Goal: Task Accomplishment & Management: Complete application form

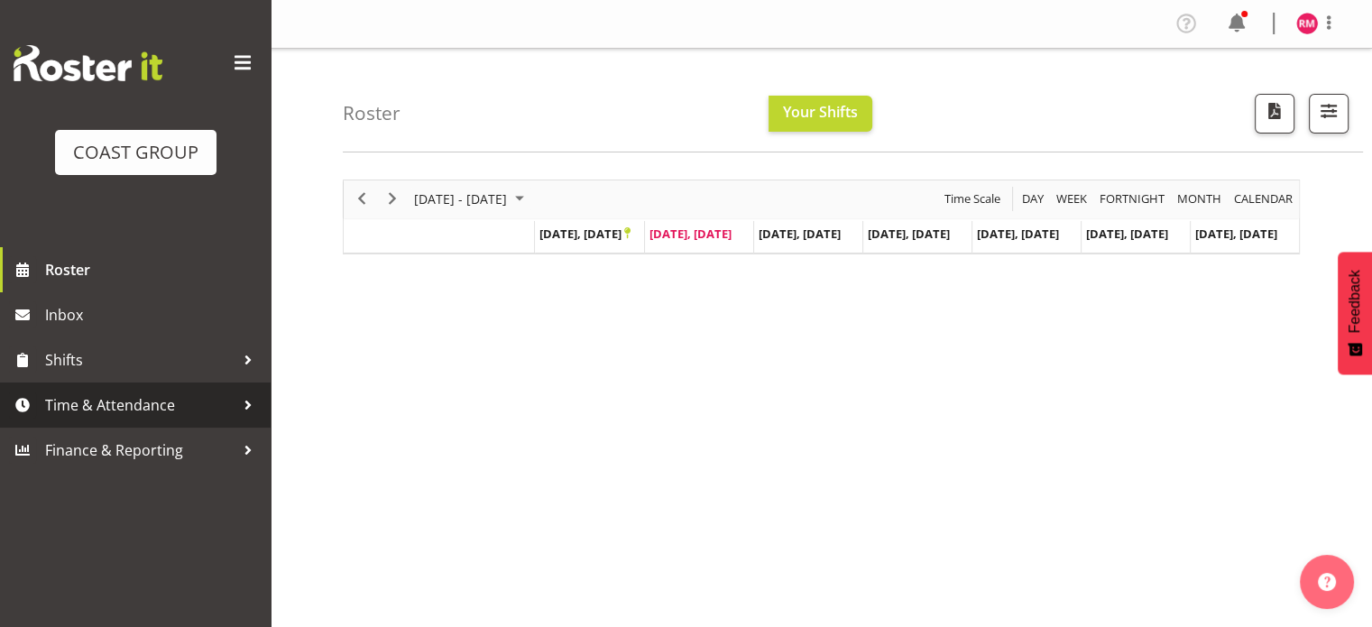
click at [93, 416] on span "Time & Attendance" at bounding box center [139, 404] width 189 height 27
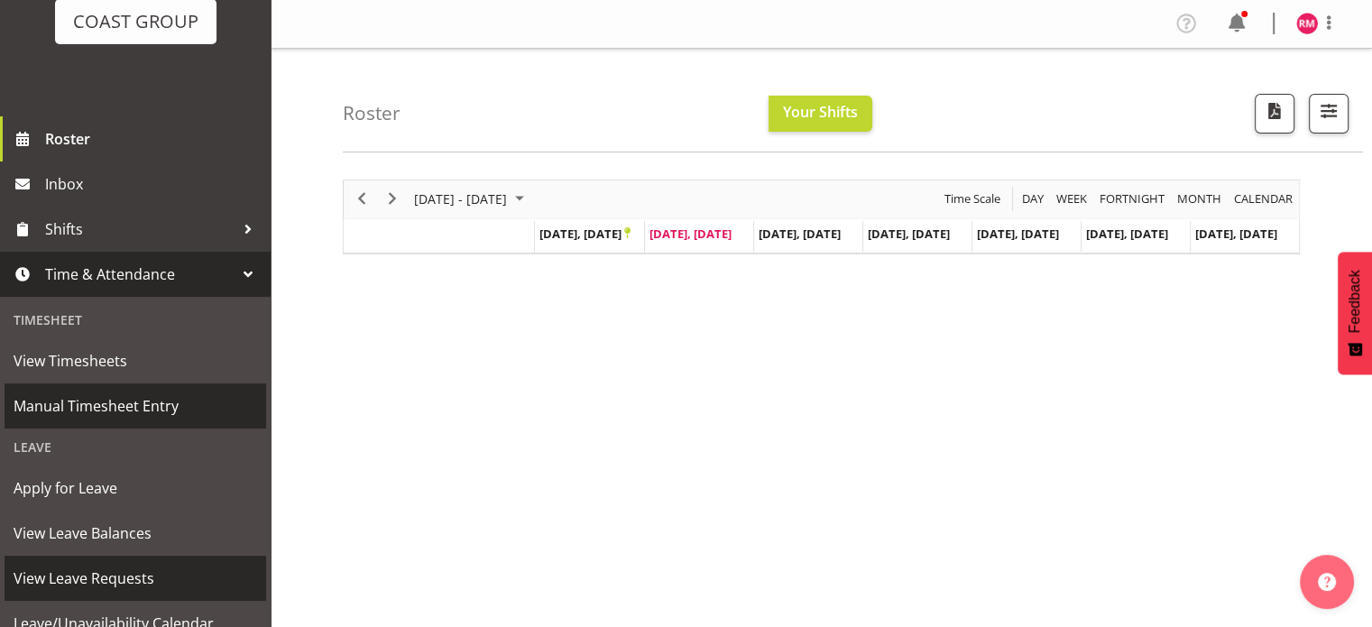
scroll to position [180, 0]
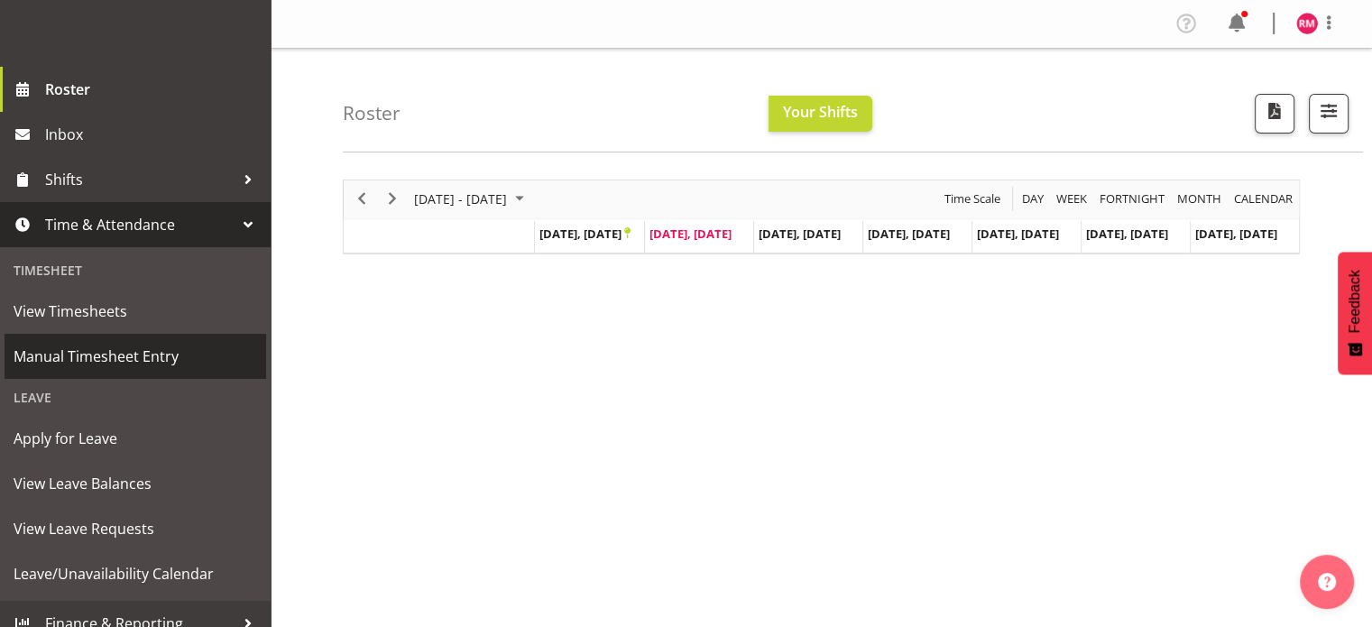
drag, startPoint x: 127, startPoint y: 366, endPoint x: 142, endPoint y: 350, distance: 21.7
click at [127, 365] on span "Manual Timesheet Entry" at bounding box center [136, 356] width 244 height 27
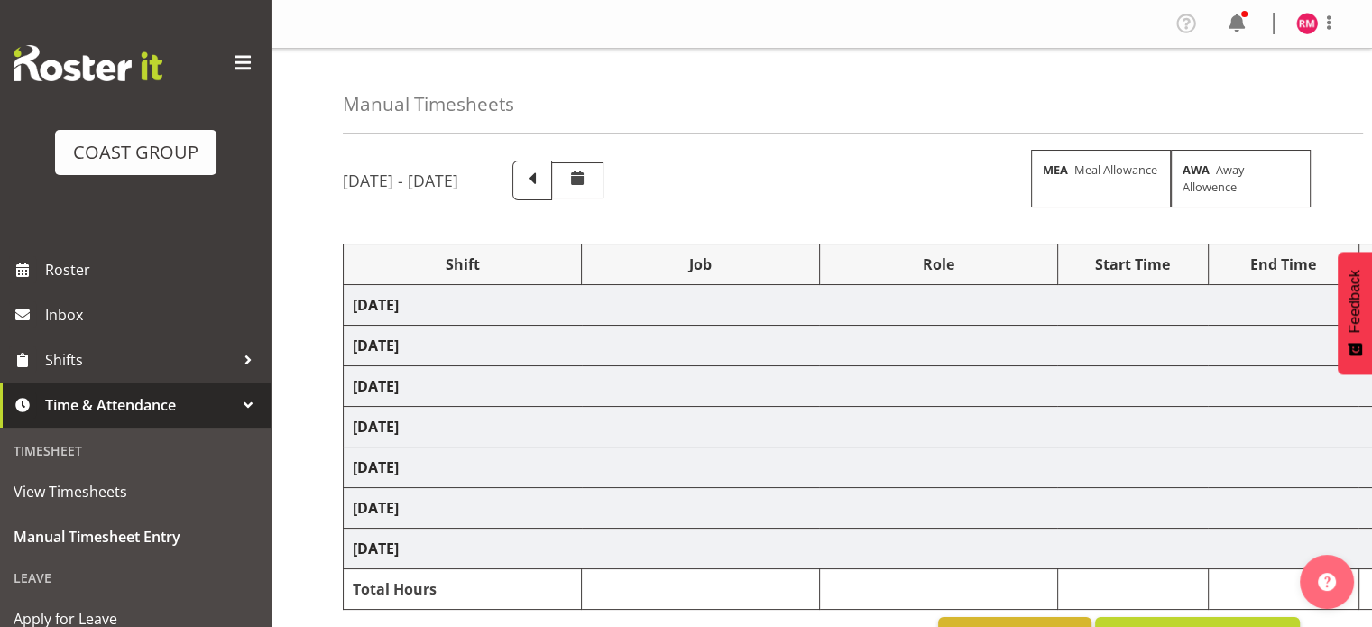
select select "62215"
select select "9477"
select select "62215"
select select "9477"
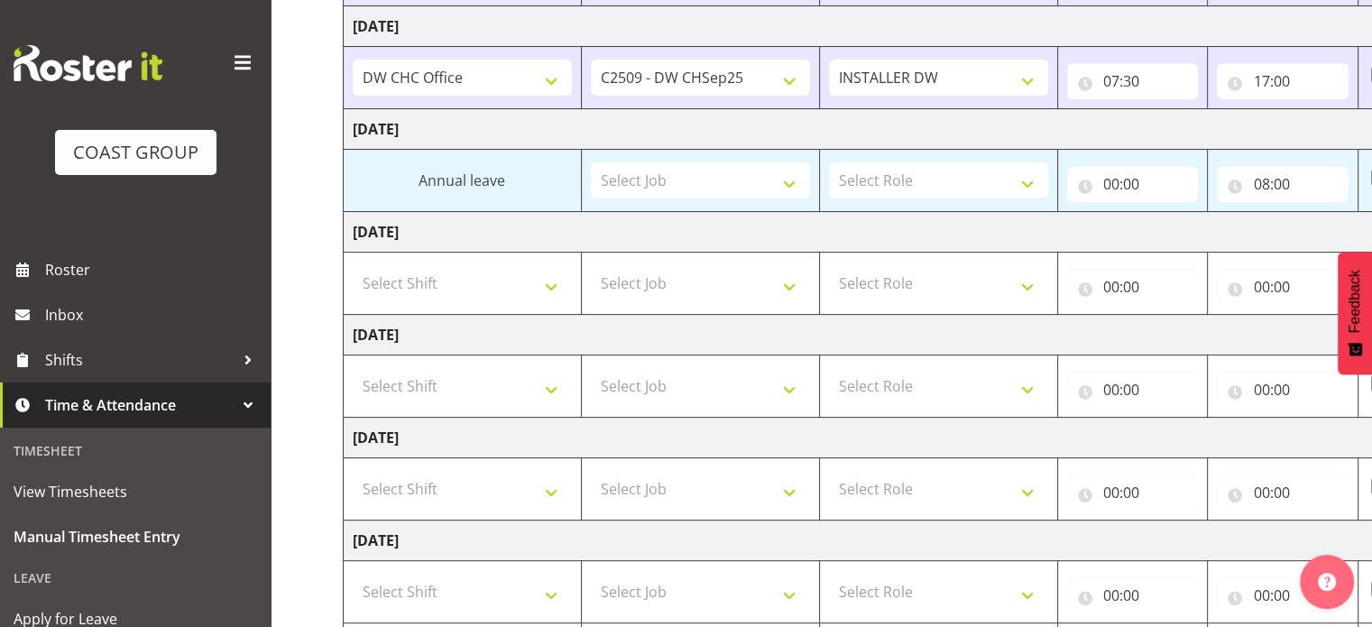
scroll to position [489, 0]
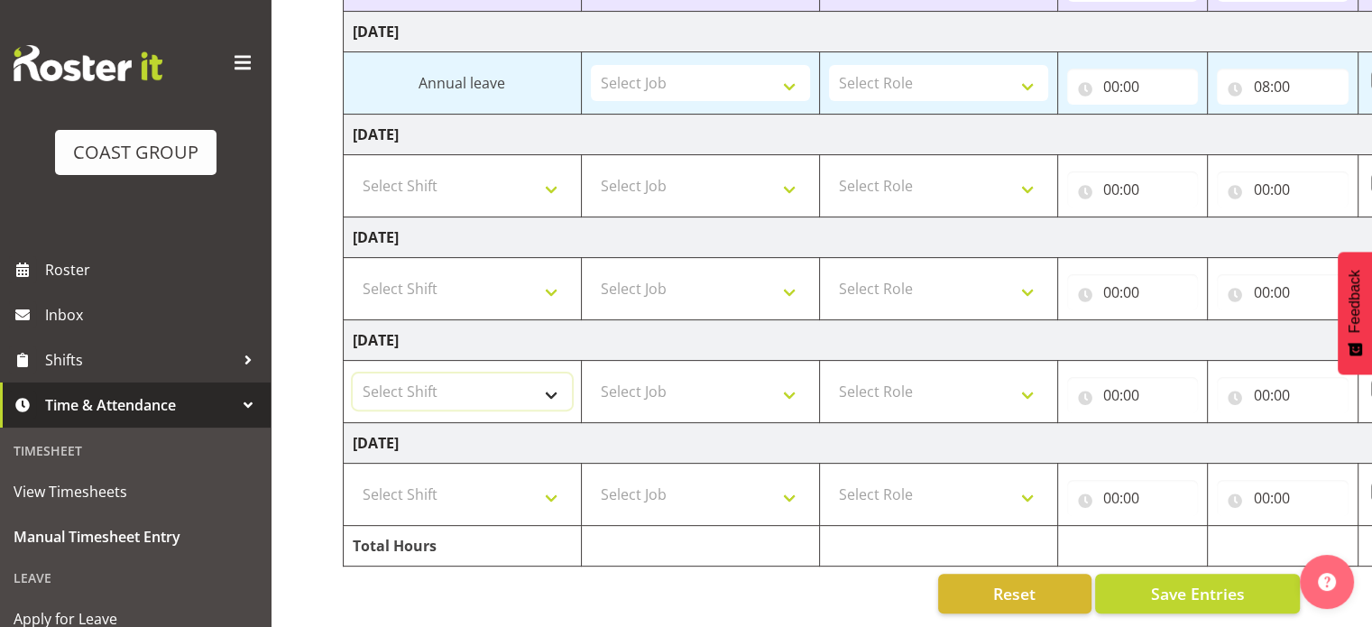
click at [462, 373] on select "Select Shift CHC SIGN ADMIN (LEAVE ALONE, DONT MAKE INACTIVE) DW CHC ARK WORK D…" at bounding box center [462, 391] width 219 height 36
click at [314, 485] on div "Manual Timesheets September 17th - September 23rd 2025 MEA - Meal Allowance AWA…" at bounding box center [821, 98] width 1101 height 1057
click at [403, 483] on select "Select Shift CHC SIGN ADMIN (LEAVE ALONE, DONT MAKE INACTIVE) DW CHC ARK WORK D…" at bounding box center [462, 494] width 219 height 36
select select "62215"
click at [353, 476] on select "Select Shift CHC SIGN ADMIN (LEAVE ALONE, DONT MAKE INACTIVE) DW CHC ARK WORK D…" at bounding box center [462, 494] width 219 height 36
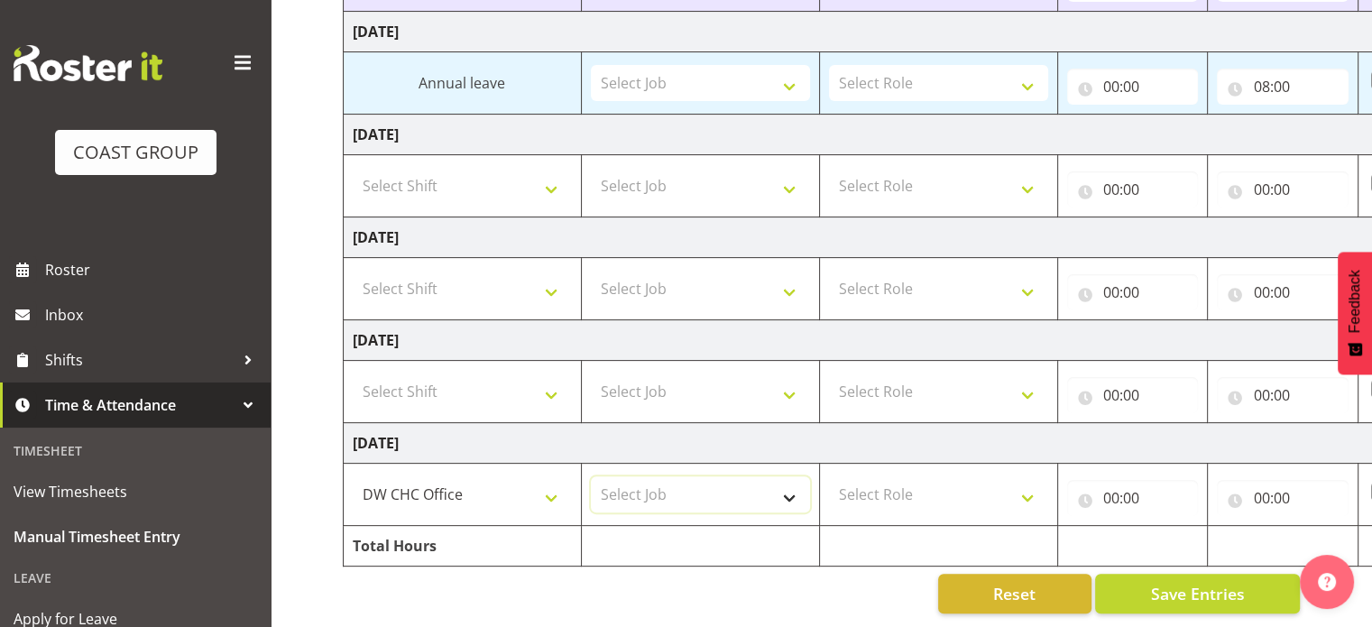
click at [648, 480] on select "Select Job 1 Carlton Events 1 Carlton Hamilton 1 Carlton Wellington 1 EHS WAREH…" at bounding box center [700, 494] width 219 height 36
select select "9477"
click at [591, 476] on select "Select Job 1 Carlton Events 1 Carlton Hamilton 1 Carlton Wellington 1 EHS WAREH…" at bounding box center [700, 494] width 219 height 36
click at [899, 483] on select "Select Role INSTALLER DW" at bounding box center [938, 494] width 219 height 36
select select "219"
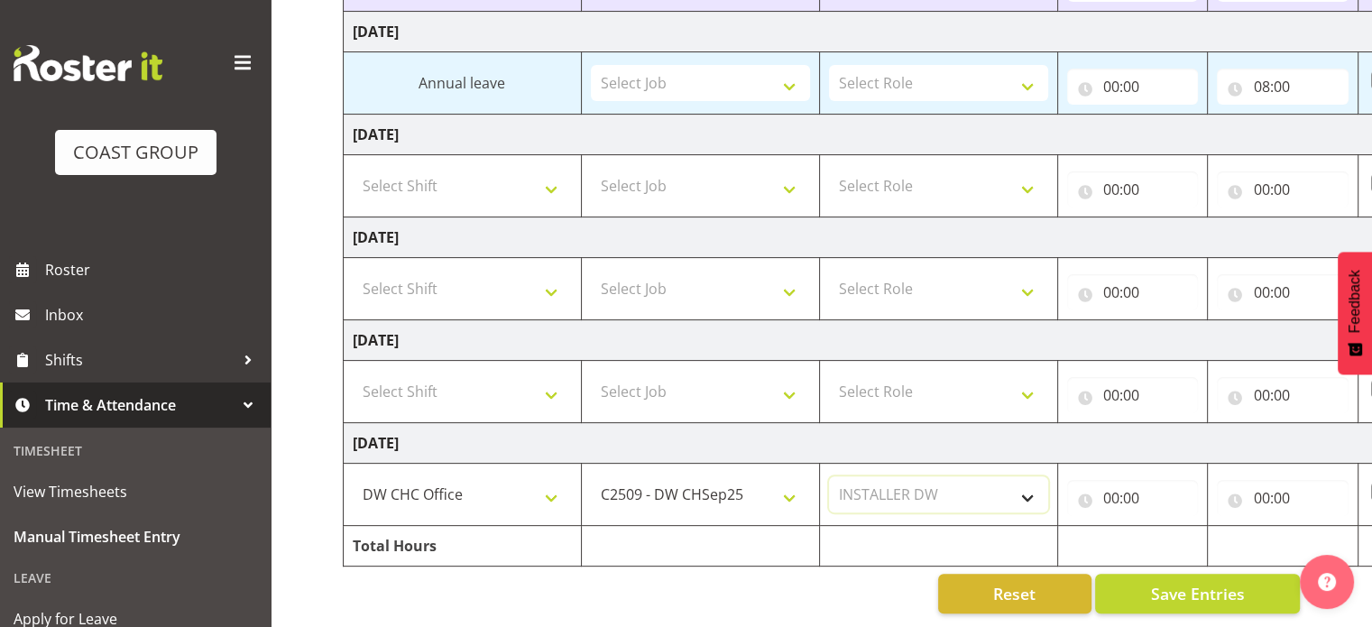
click at [829, 476] on select "Select Role INSTALLER DW" at bounding box center [938, 494] width 219 height 36
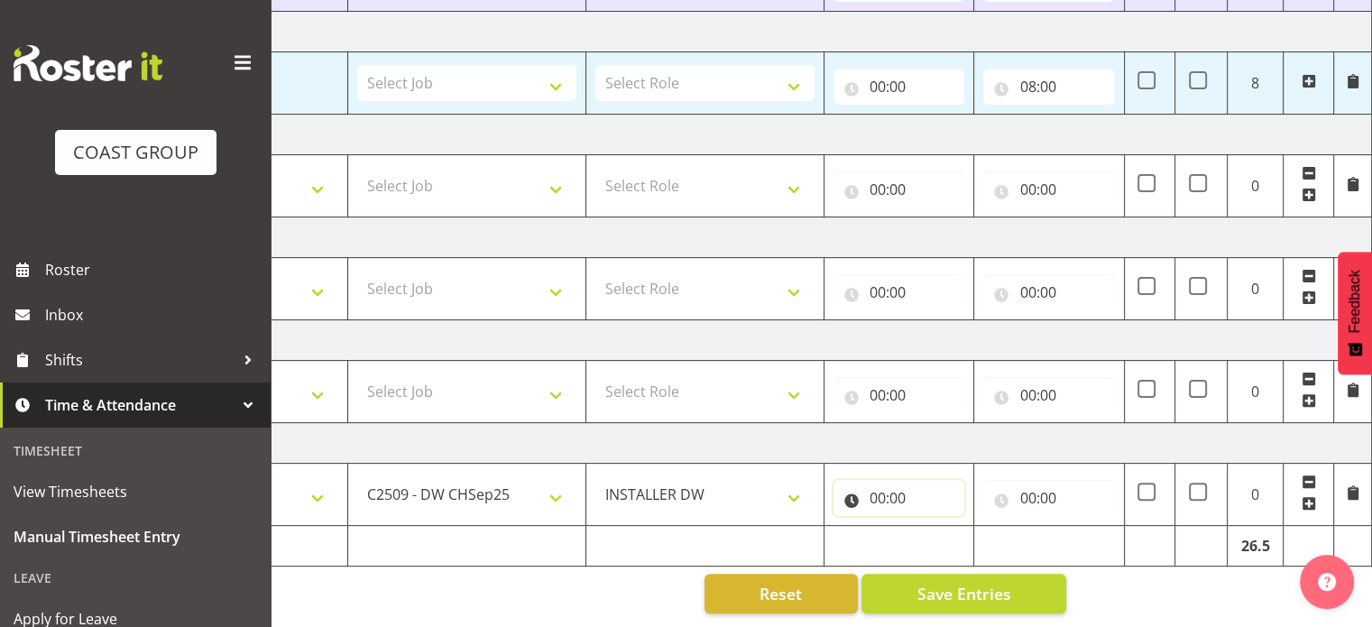
click at [867, 483] on input "00:00" at bounding box center [899, 498] width 132 height 36
click at [956, 530] on select "00 01 02 03 04 05 06 07 08 09 10 11 12 13 14 15 16 17 18 19 20 21 22 23" at bounding box center [956, 545] width 41 height 36
select select "8"
click at [936, 527] on select "00 01 02 03 04 05 06 07 08 09 10 11 12 13 14 15 16 17 18 19 20 21 22 23" at bounding box center [956, 545] width 41 height 36
type input "08:00"
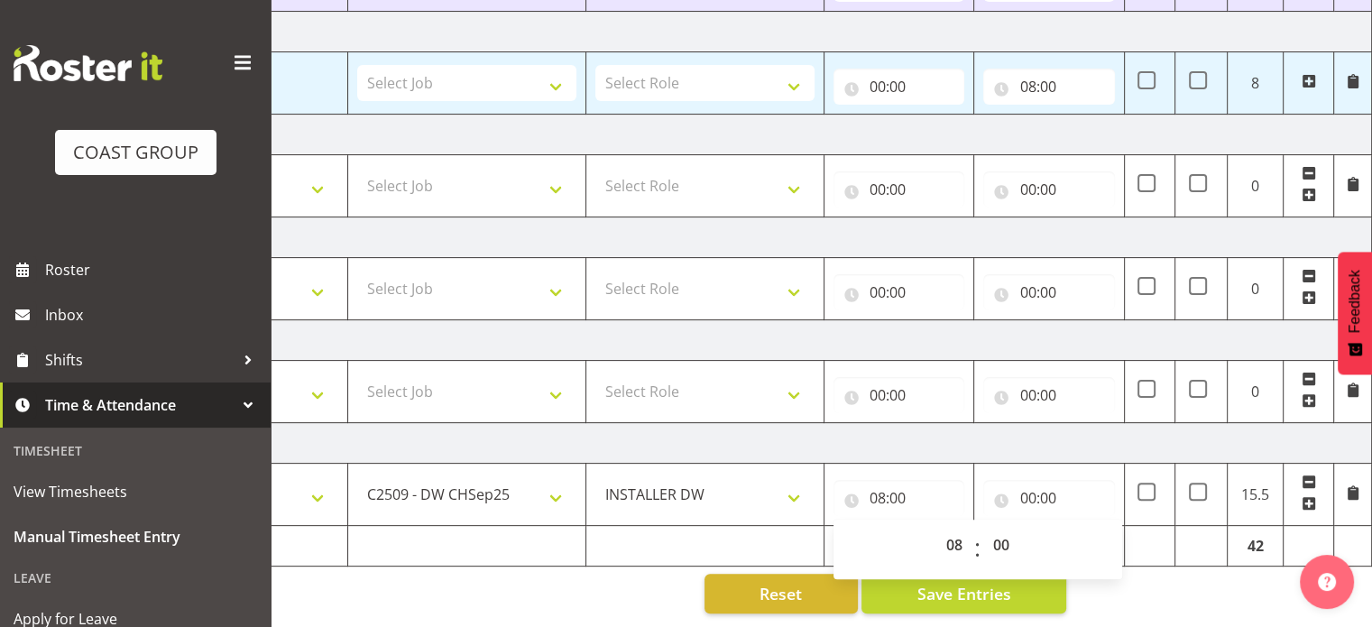
drag, startPoint x: 992, startPoint y: 445, endPoint x: 1035, endPoint y: 463, distance: 46.9
click at [992, 445] on td "[DATE]" at bounding box center [741, 443] width 1262 height 41
click at [1047, 480] on input "00:00" at bounding box center [1049, 498] width 132 height 36
click at [1097, 527] on select "00 01 02 03 04 05 06 07 08 09 10 11 12 13 14 15 16 17 18 19 20 21 22 23" at bounding box center [1106, 545] width 41 height 36
select select "17"
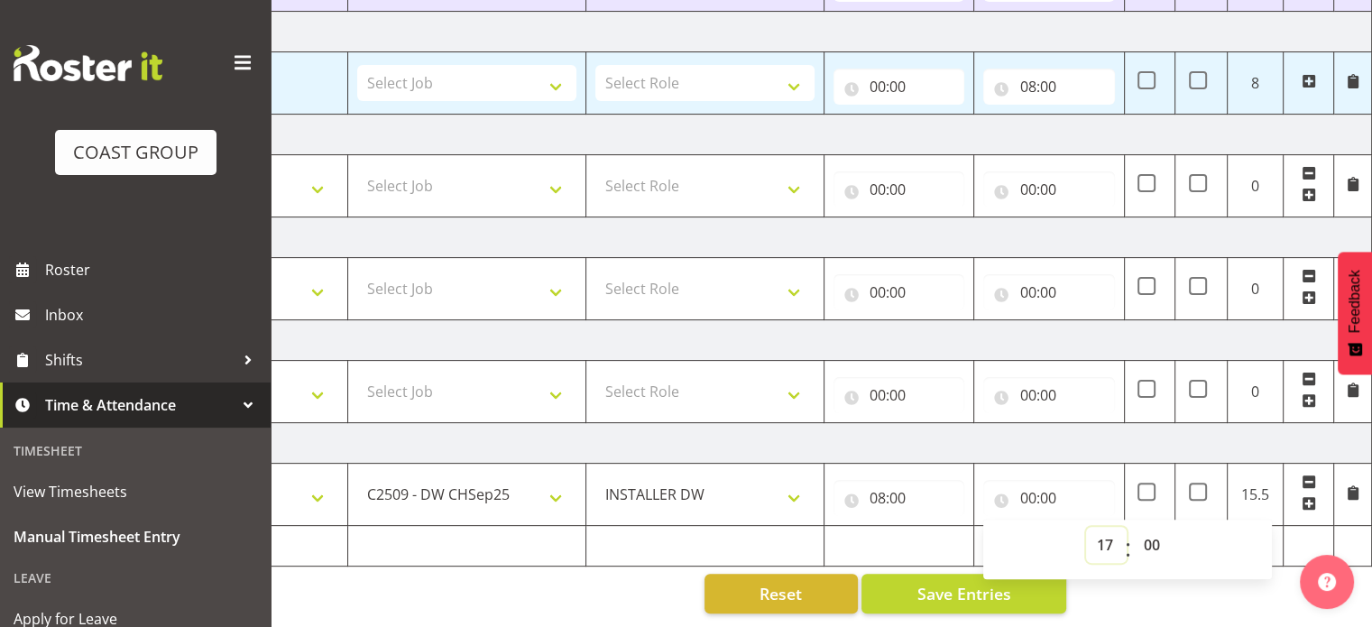
click at [1086, 527] on select "00 01 02 03 04 05 06 07 08 09 10 11 12 13 14 15 16 17 18 19 20 21 22 23" at bounding box center [1106, 545] width 41 height 36
type input "17:00"
click at [1085, 435] on td "[DATE]" at bounding box center [741, 443] width 1262 height 41
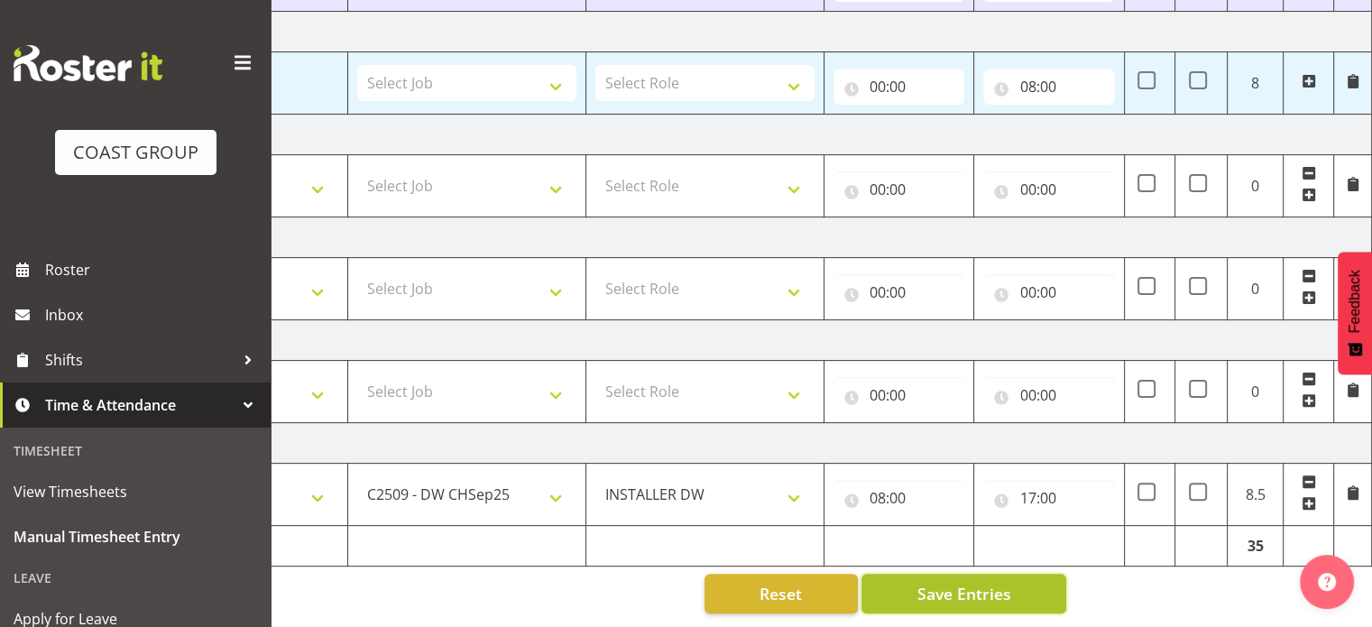
click at [1021, 586] on button "Save Entries" at bounding box center [963, 594] width 205 height 40
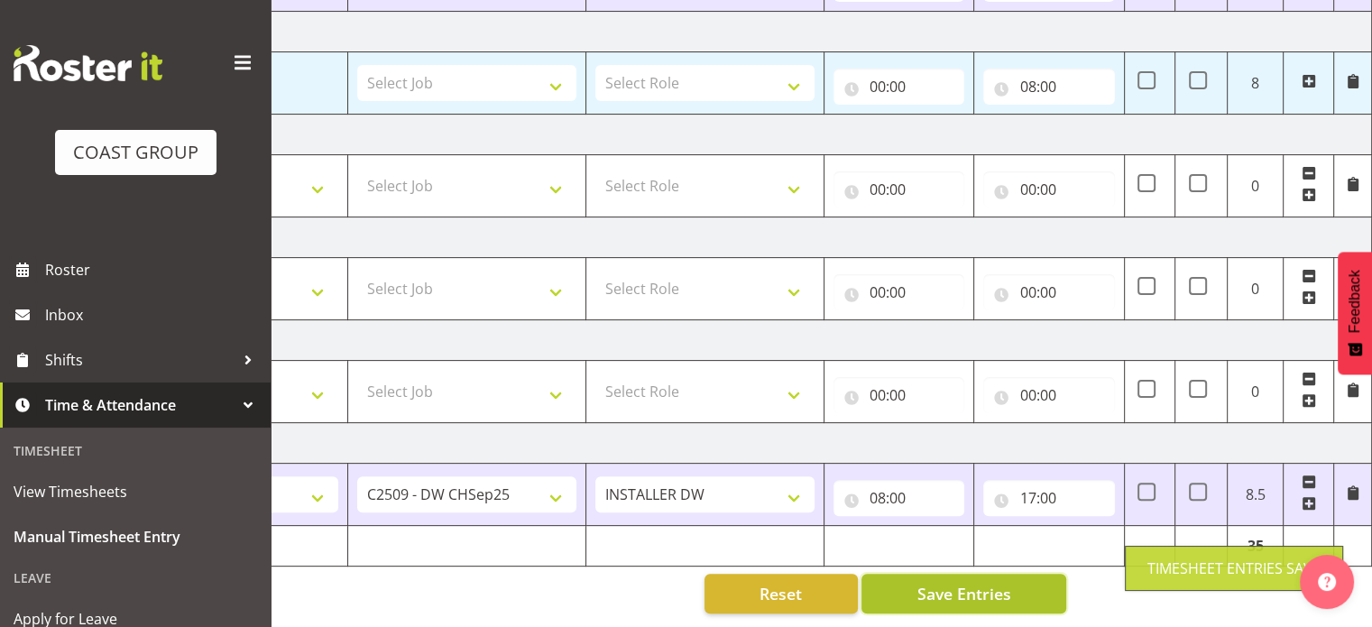
click at [939, 582] on span "Save Entries" at bounding box center [963, 593] width 94 height 23
click at [914, 574] on button "Save Entries" at bounding box center [963, 594] width 205 height 40
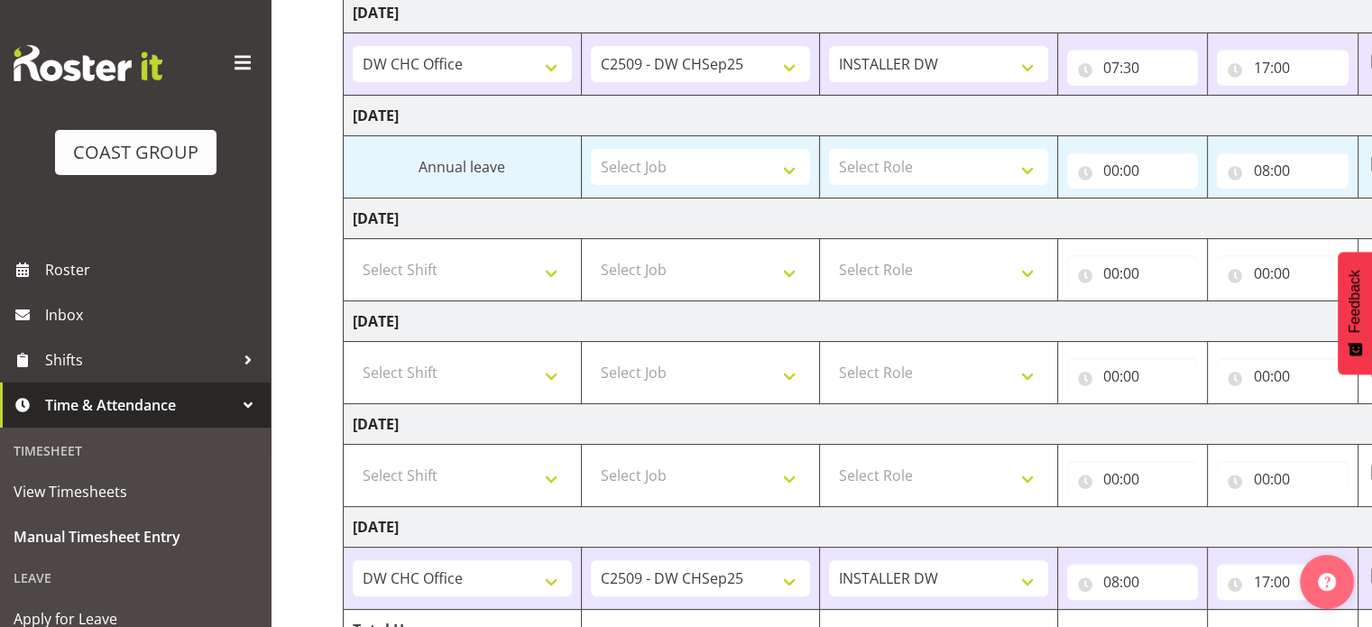
scroll to position [489, 0]
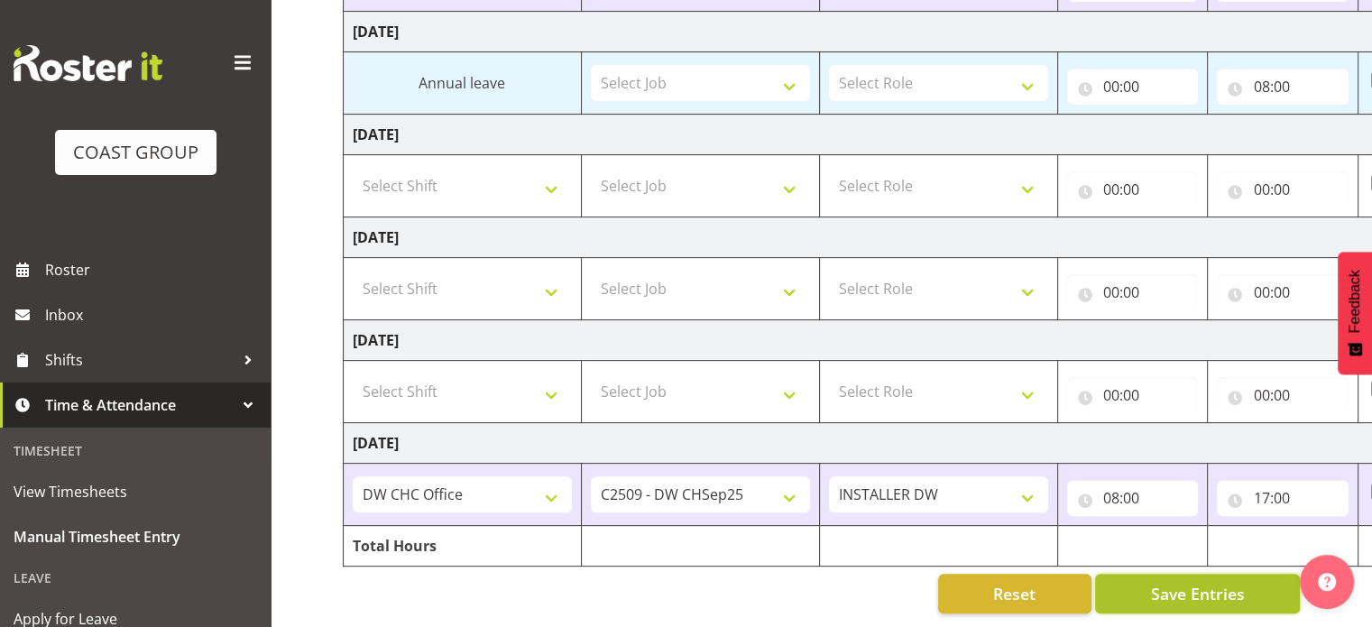
click at [1237, 584] on span "Save Entries" at bounding box center [1197, 593] width 94 height 23
click at [674, 558] on div "September 17th - September 23rd 2025 MEA - Meal Allowance AWA - Away Allowence …" at bounding box center [857, 147] width 1029 height 959
click at [1250, 574] on button "Save Entries" at bounding box center [1197, 594] width 205 height 40
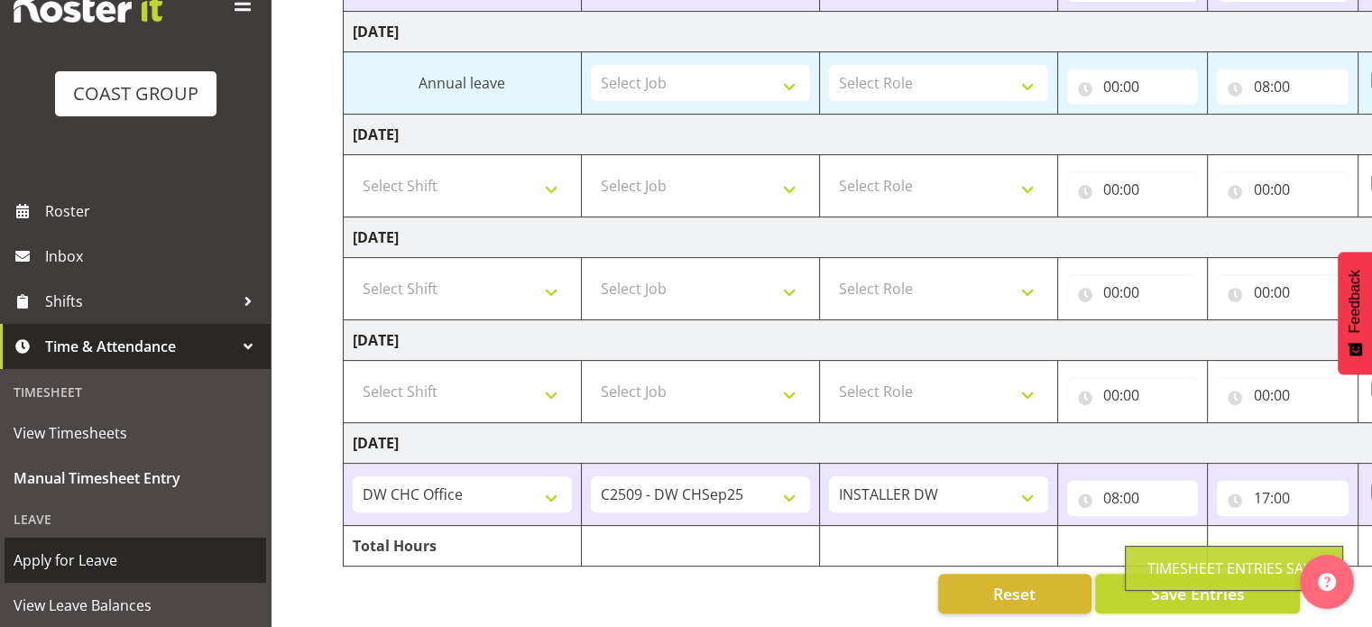
scroll to position [90, 0]
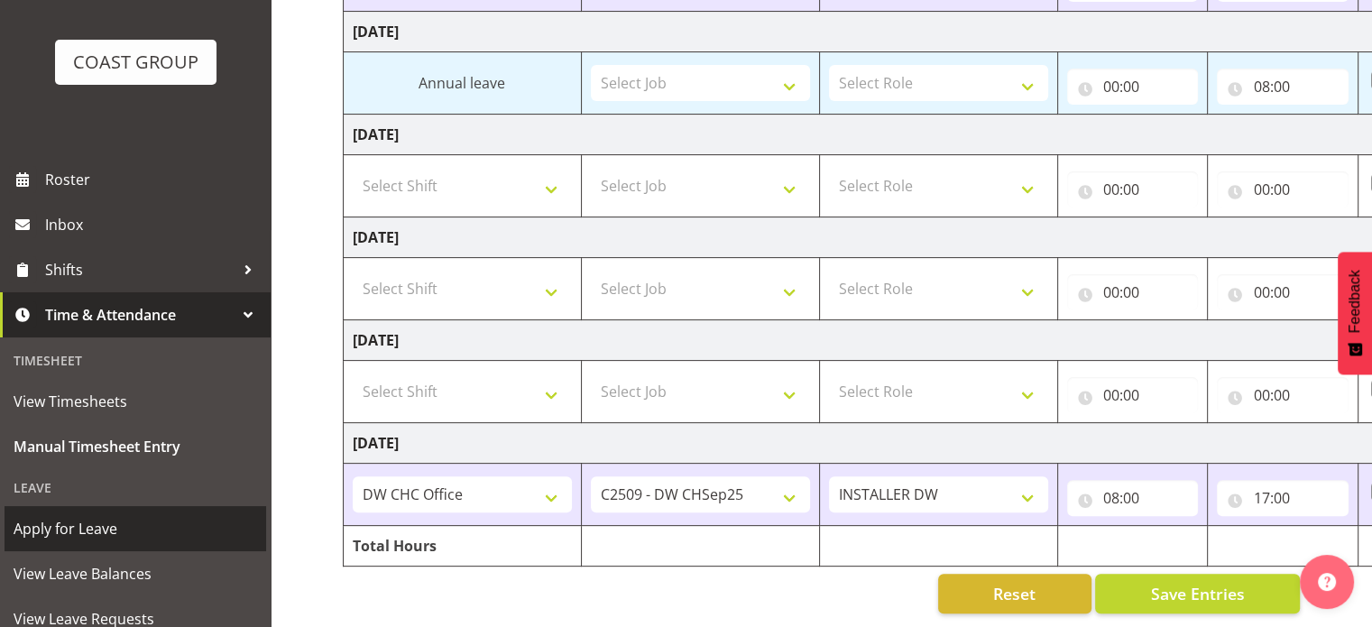
click at [126, 539] on span "Apply for Leave" at bounding box center [136, 528] width 244 height 27
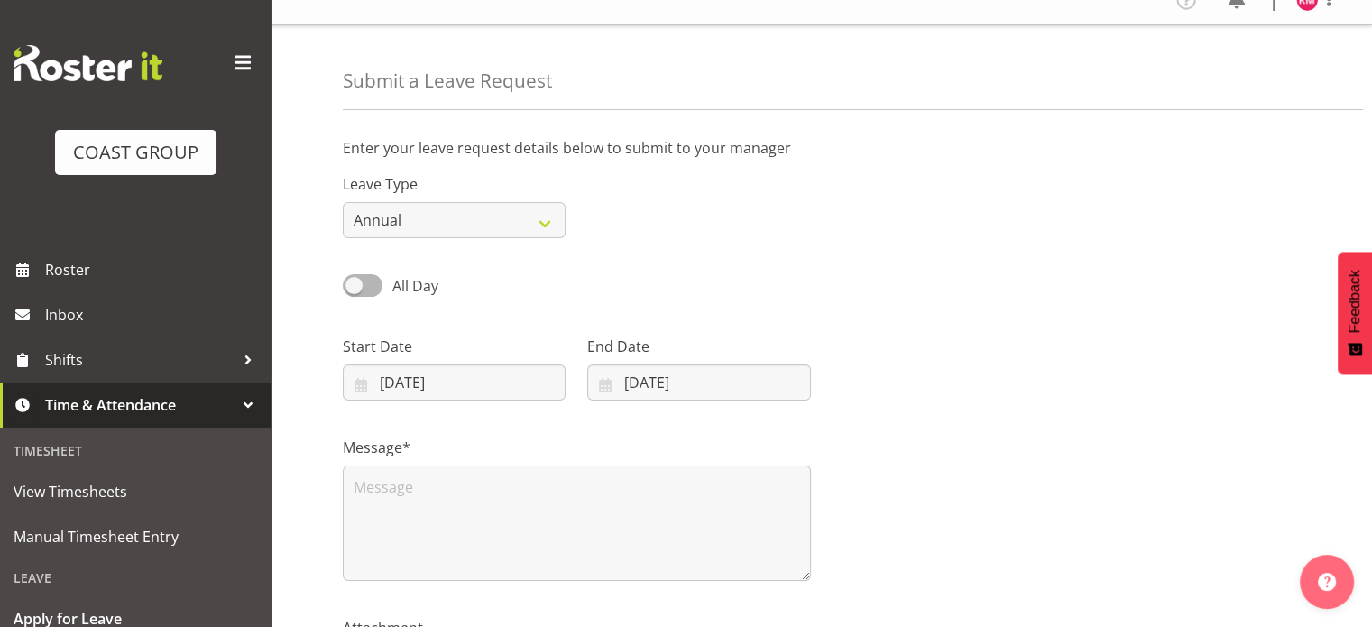
scroll to position [90, 0]
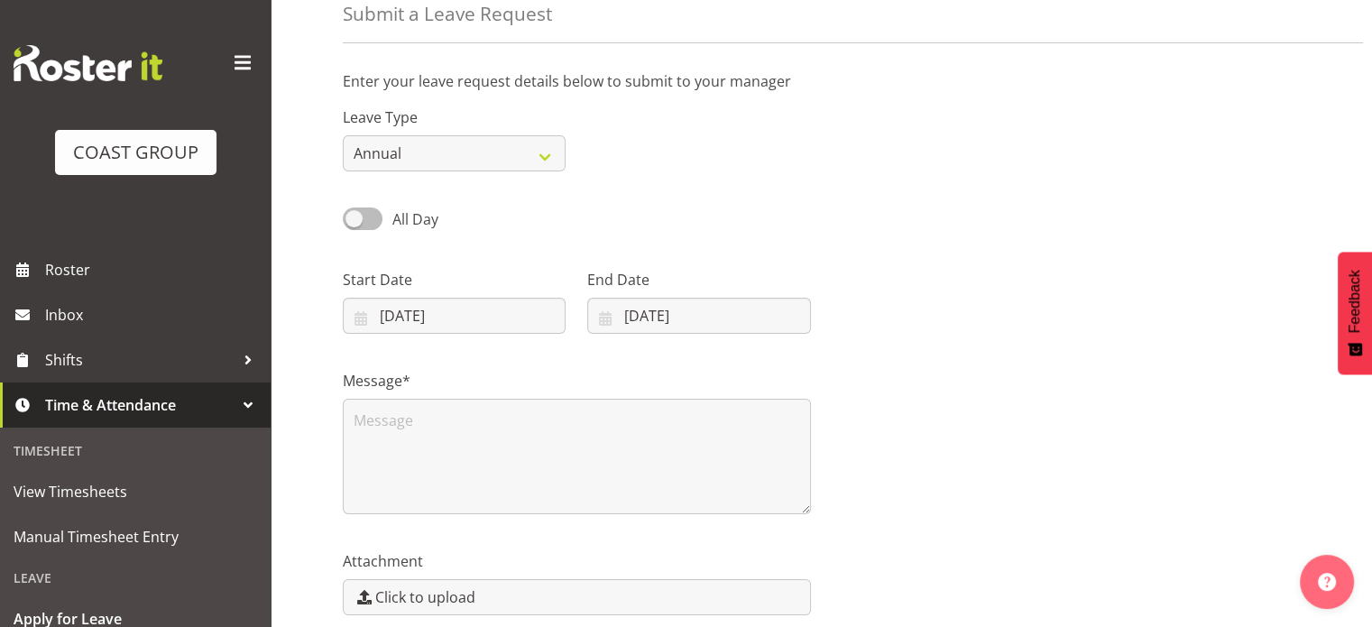
click at [357, 219] on span at bounding box center [363, 218] width 40 height 23
click at [354, 219] on input "All Day" at bounding box center [349, 219] width 12 height 12
click at [364, 217] on span at bounding box center [363, 218] width 40 height 23
click at [354, 217] on input "Part Day" at bounding box center [349, 219] width 12 height 12
checkbox input "false"
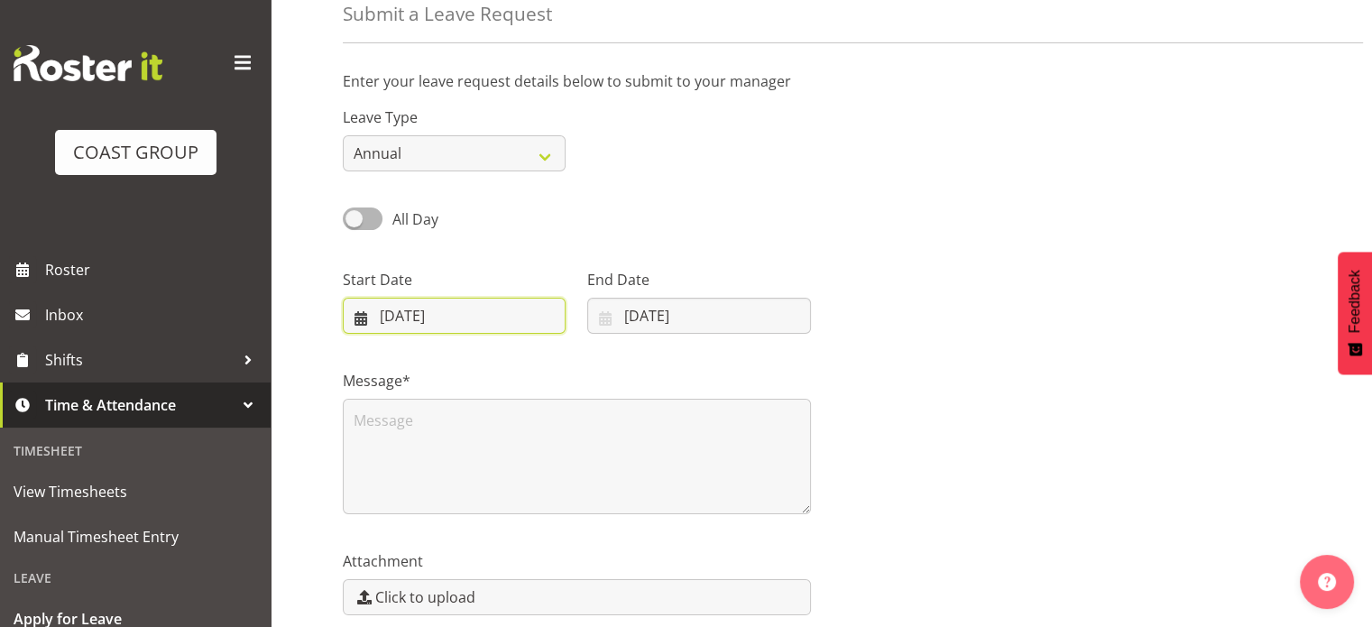
click at [422, 317] on input "23/09/2025" at bounding box center [454, 316] width 223 height 36
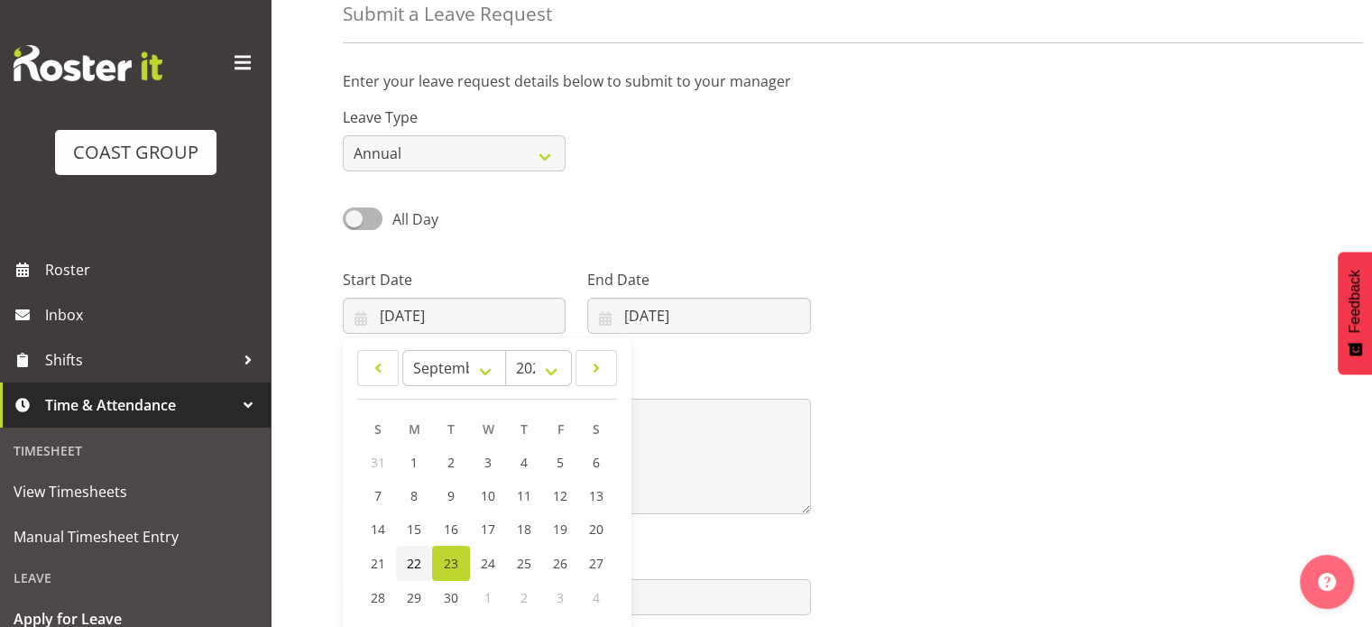
click at [410, 565] on span "22" at bounding box center [414, 563] width 14 height 17
type input "22/09/2025"
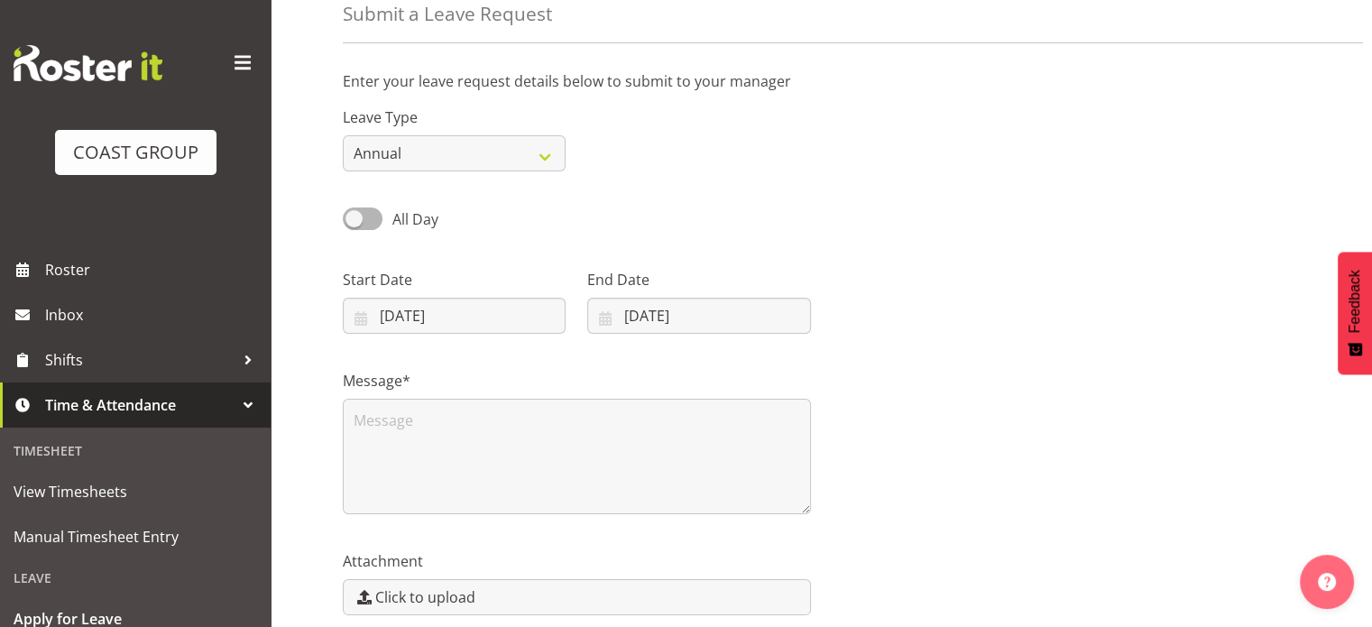
drag, startPoint x: 910, startPoint y: 334, endPoint x: 701, endPoint y: 338, distance: 209.3
click at [911, 333] on div at bounding box center [1067, 294] width 490 height 101
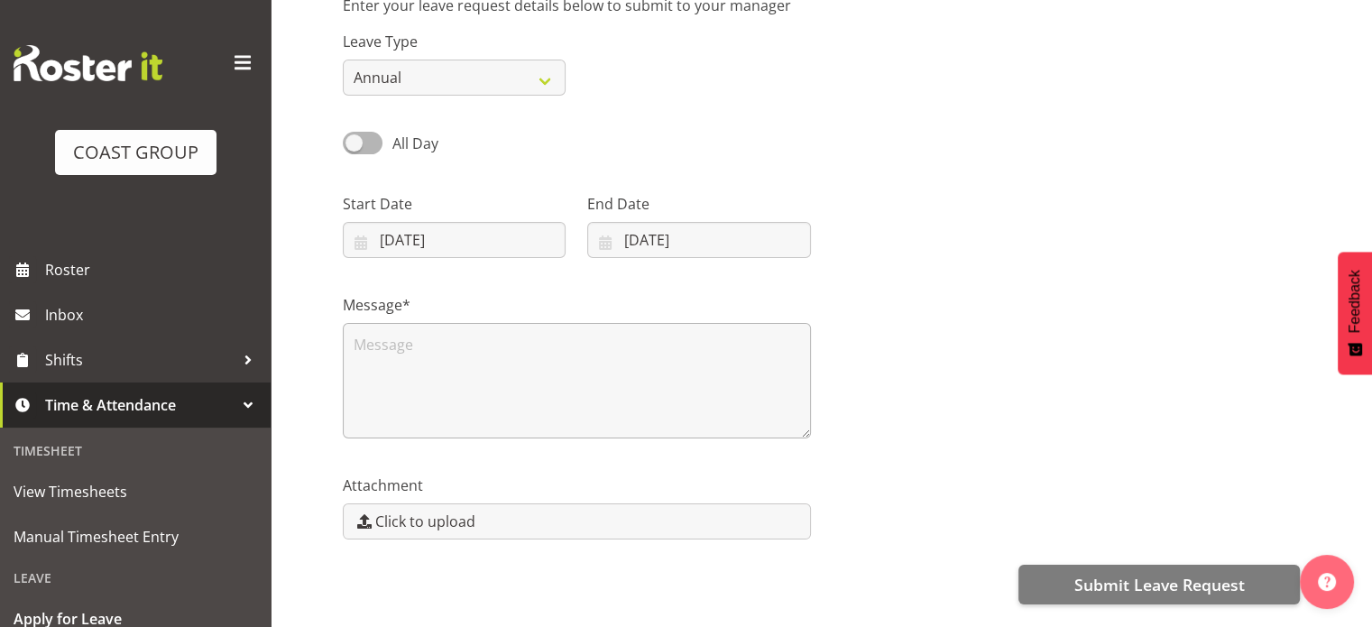
scroll to position [255, 0]
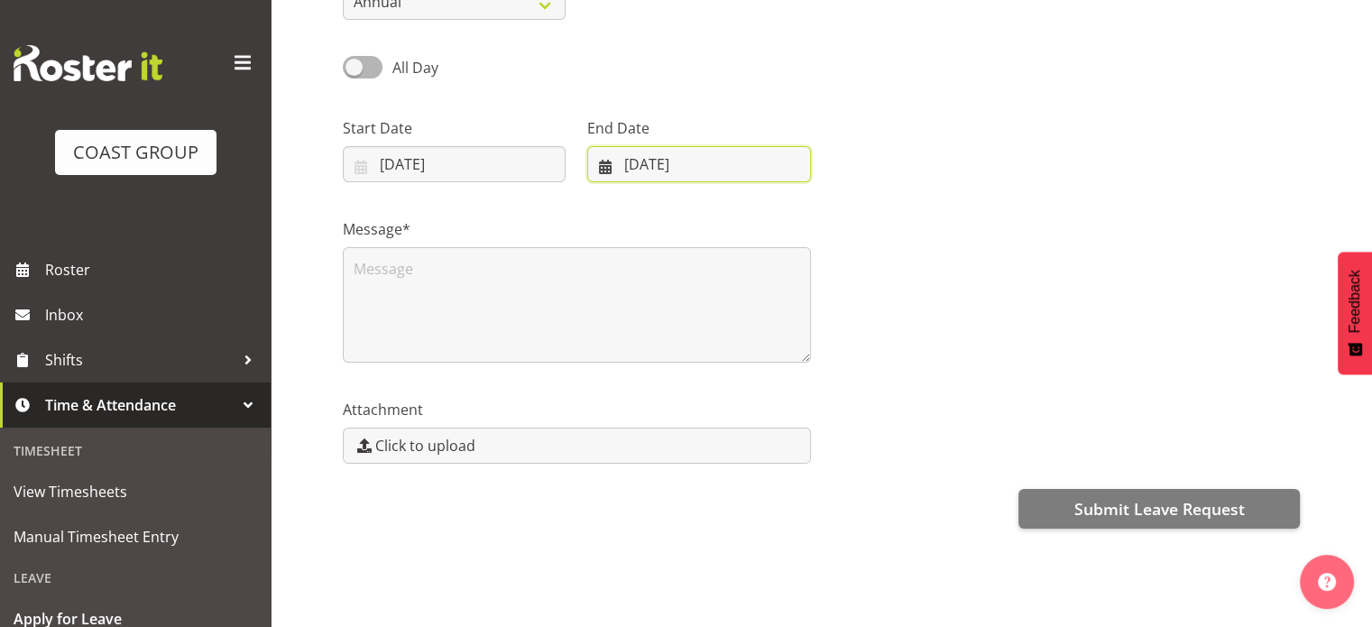
click at [657, 161] on input "23/09/2025" at bounding box center [698, 164] width 223 height 36
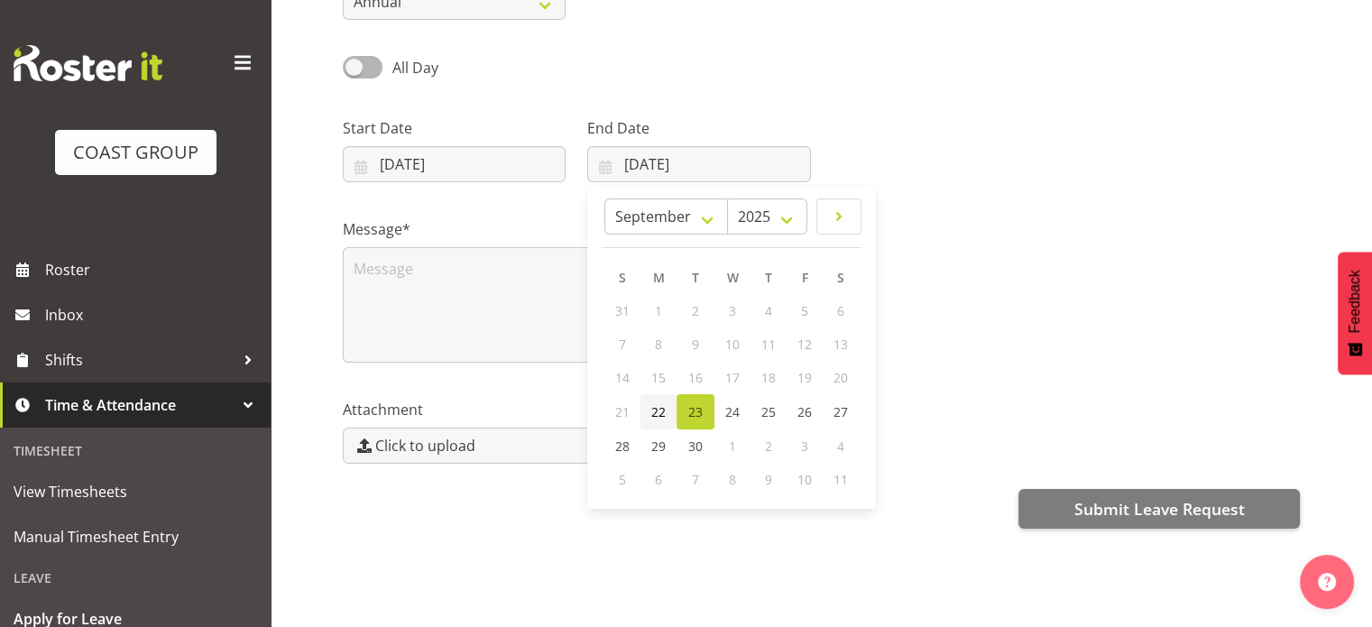
click at [649, 402] on link "22" at bounding box center [658, 411] width 36 height 35
type input "22/09/2025"
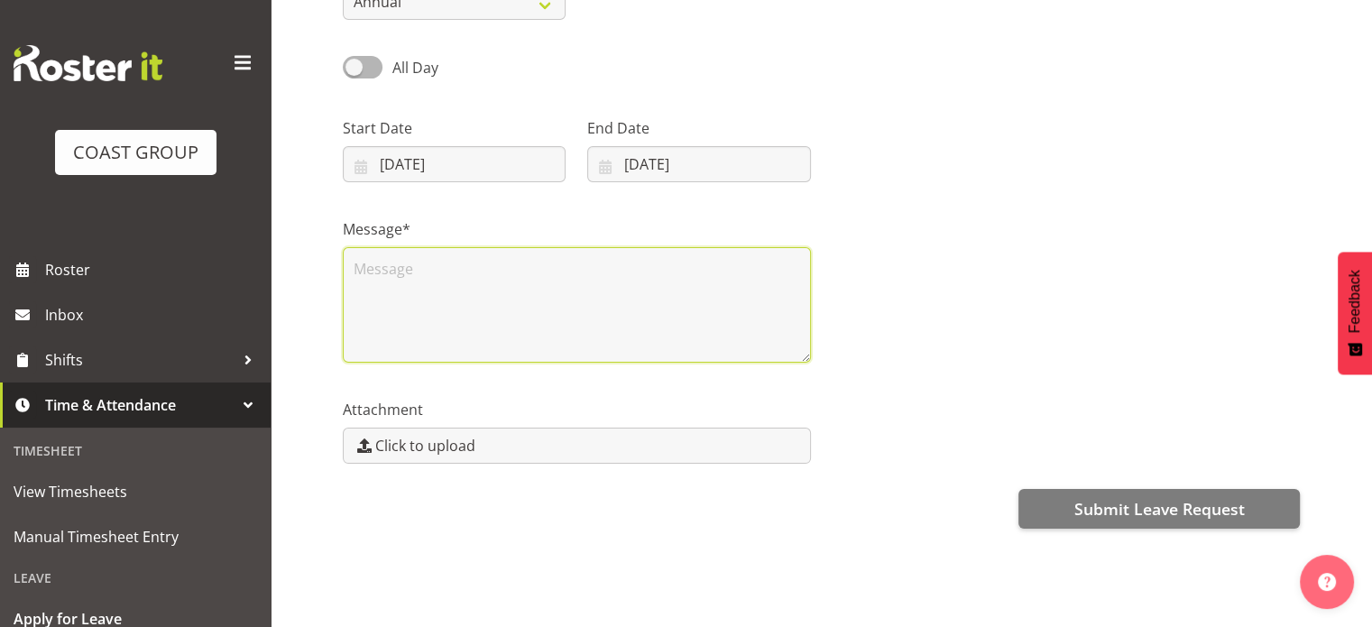
click at [538, 271] on textarea at bounding box center [577, 304] width 468 height 115
type textarea "Annual Leave"
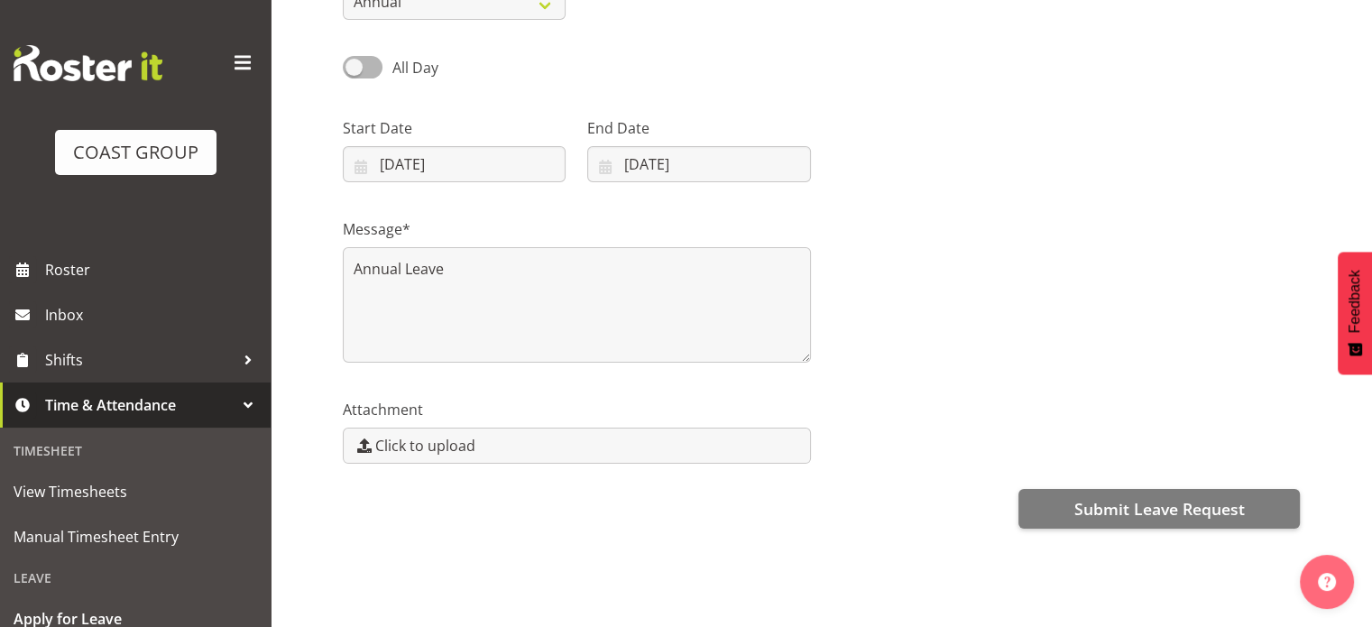
click at [1122, 390] on div "Attachment Click to upload" at bounding box center [821, 423] width 979 height 101
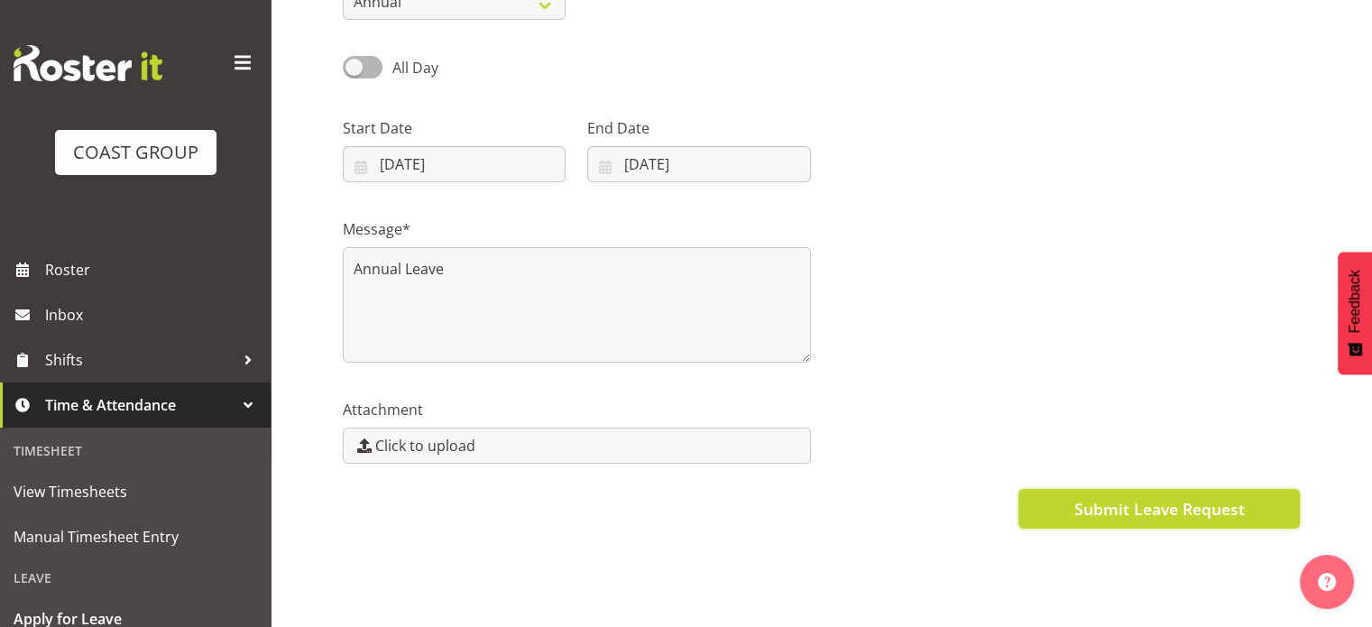
click at [1116, 489] on button "Submit Leave Request" at bounding box center [1158, 509] width 281 height 40
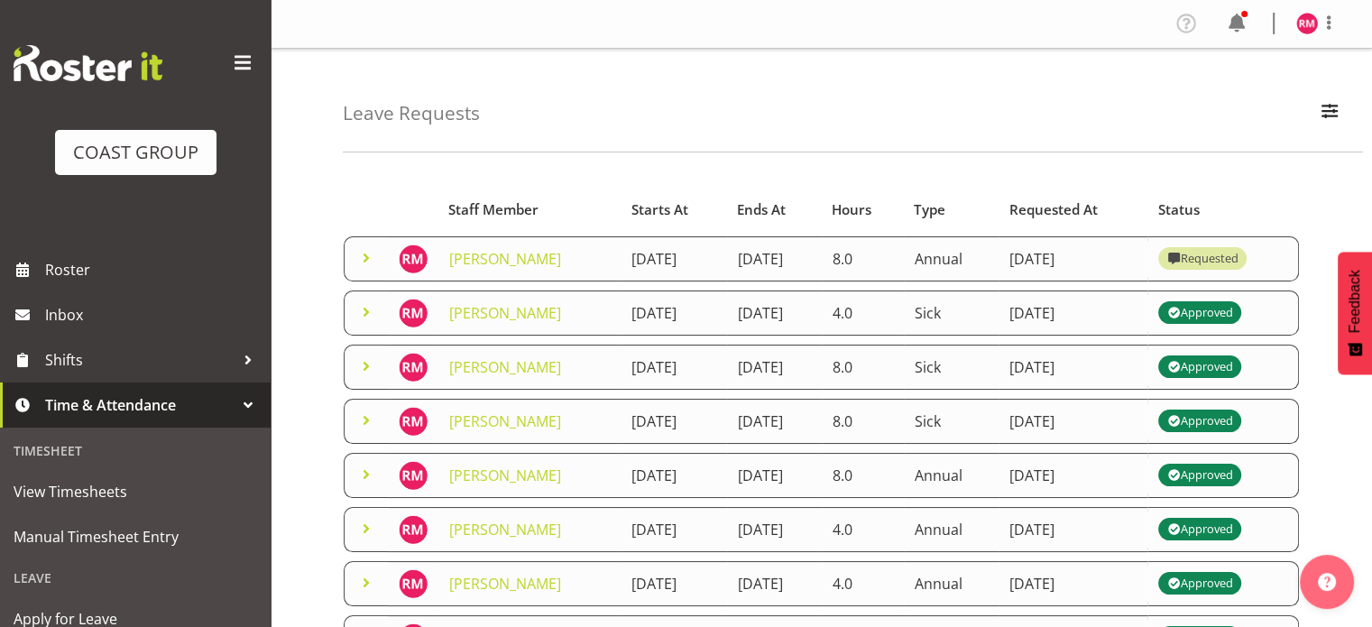
click at [556, 115] on div "Leave Requests Search Search for a particular employee Status All Approved Requ…" at bounding box center [853, 101] width 1020 height 104
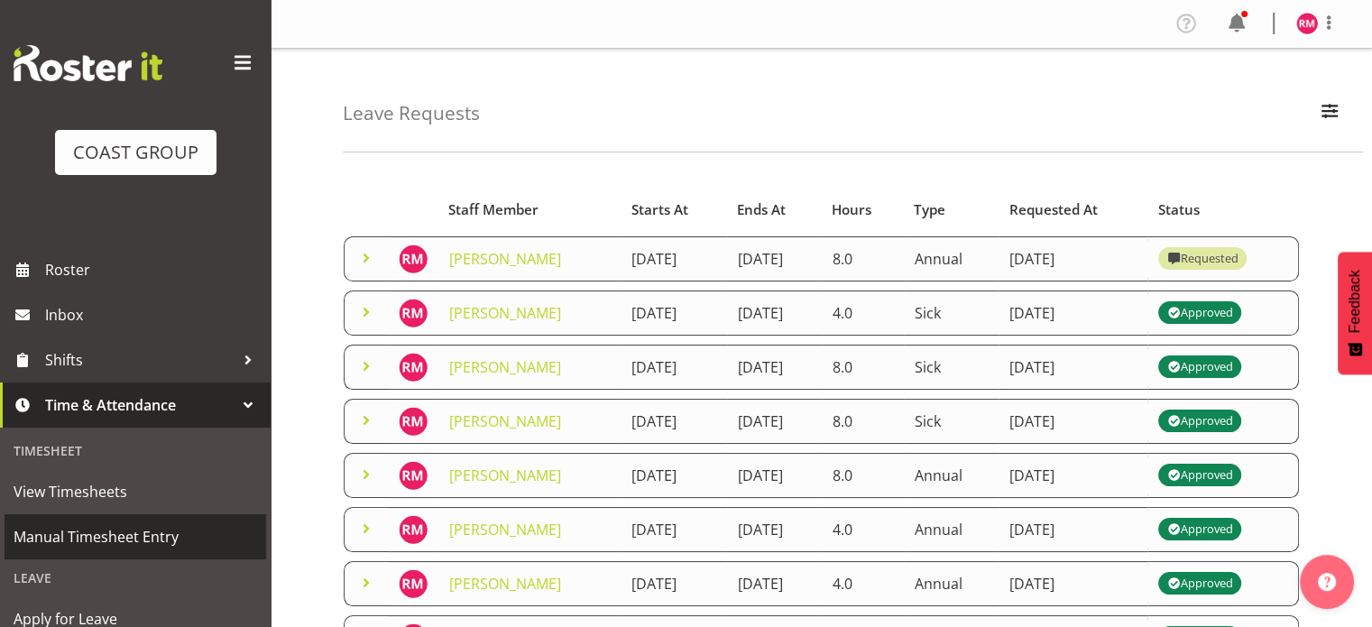
click at [69, 526] on span "Manual Timesheet Entry" at bounding box center [136, 536] width 244 height 27
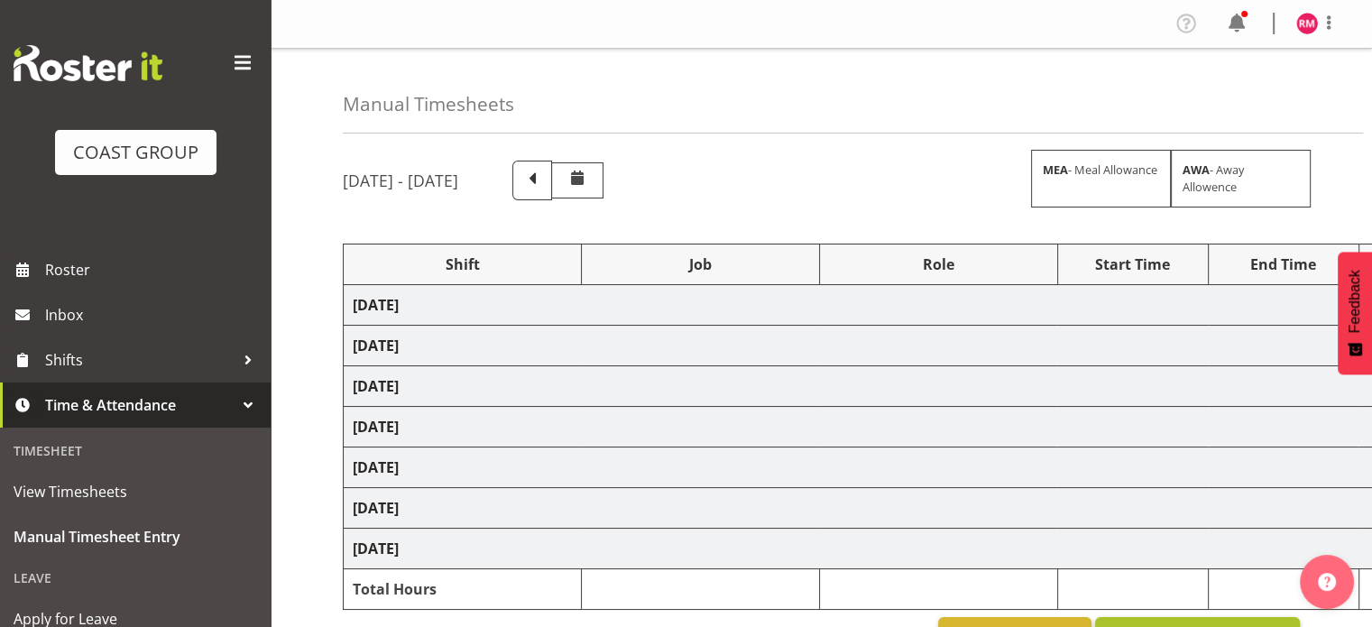
select select "62215"
select select "9477"
select select "62215"
select select "9477"
select select "62215"
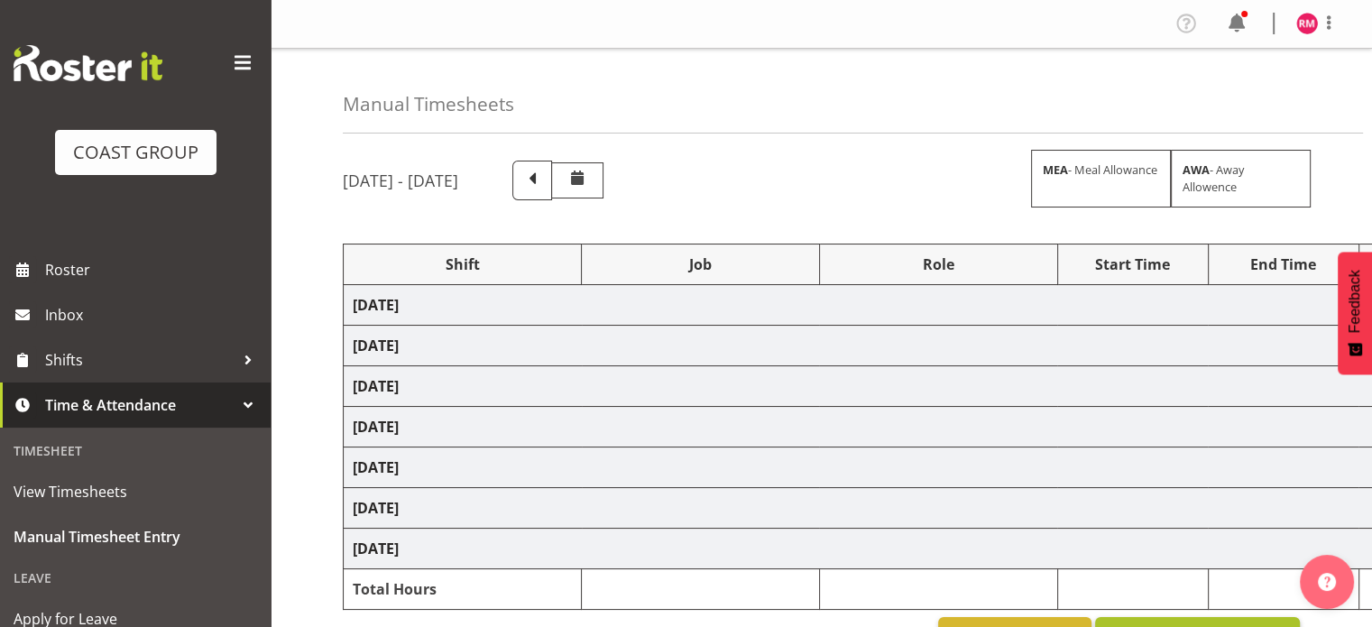
select select "9477"
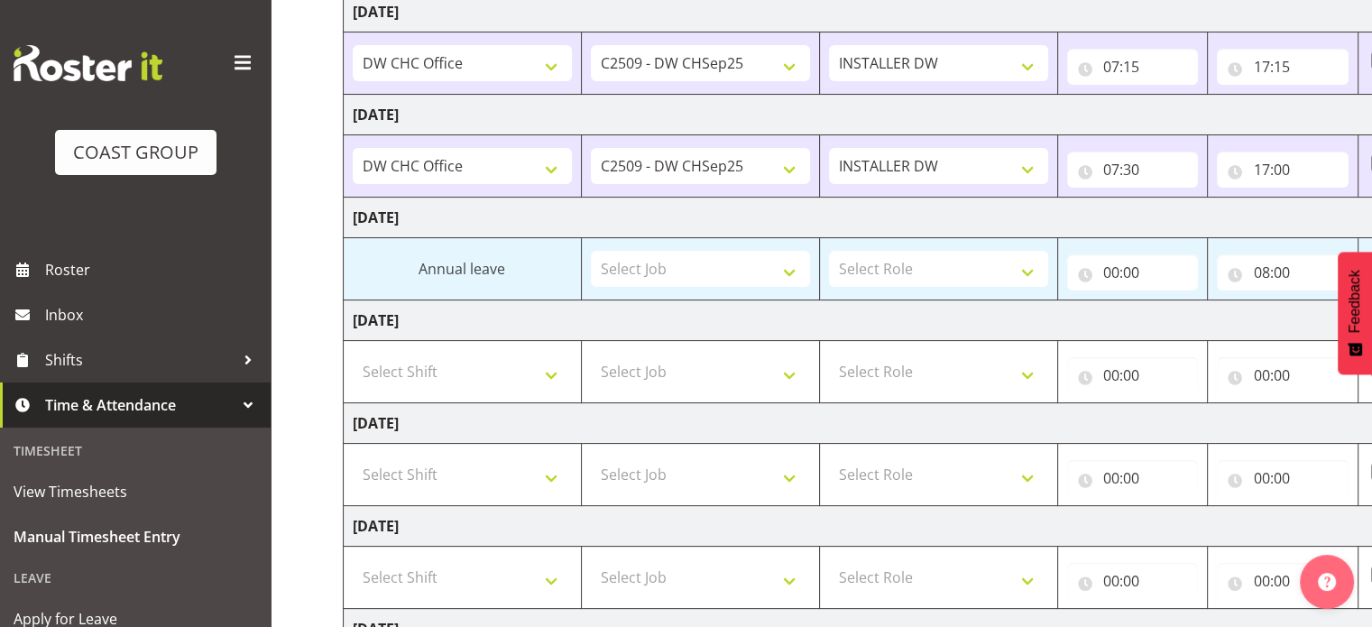
scroll to position [489, 0]
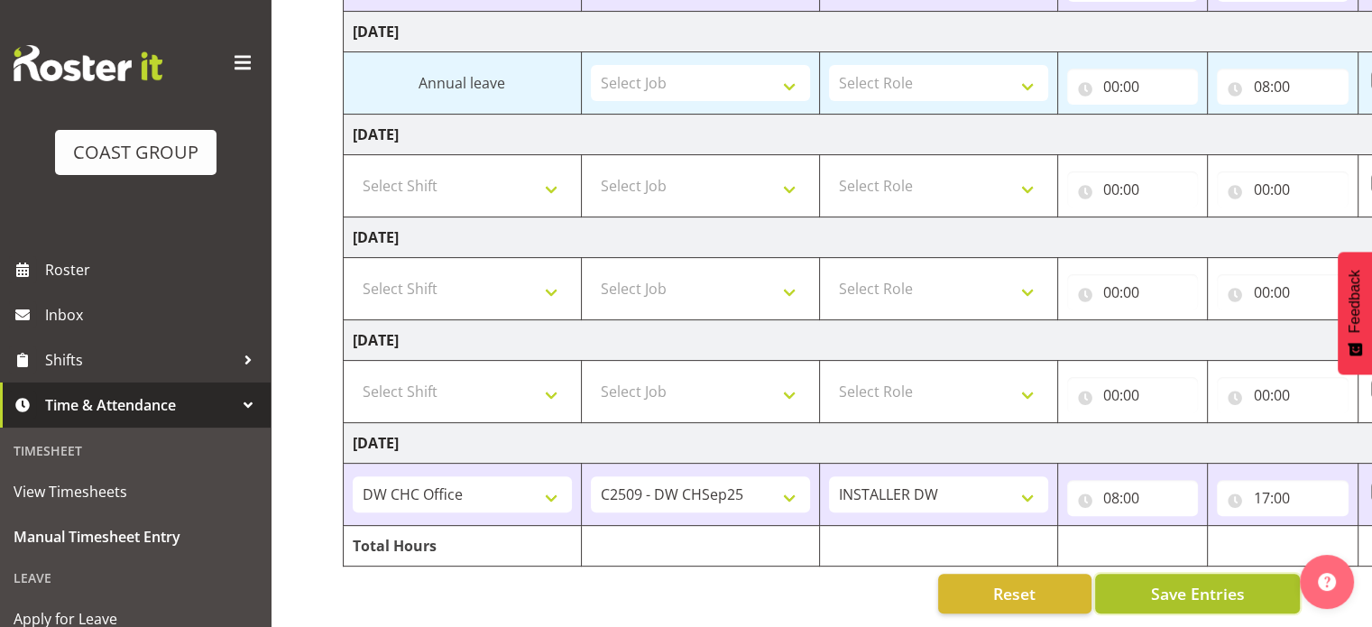
click at [1227, 584] on span "Save Entries" at bounding box center [1197, 593] width 94 height 23
